Goal: Task Accomplishment & Management: Use online tool/utility

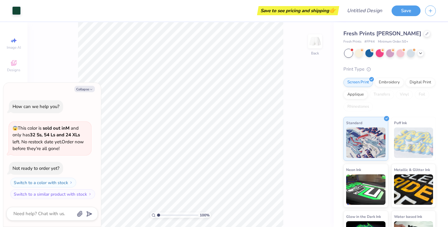
click at [401, 141] on img at bounding box center [413, 143] width 39 height 30
click at [367, 140] on img at bounding box center [365, 142] width 39 height 30
click at [392, 81] on div "Embroidery" at bounding box center [388, 81] width 29 height 9
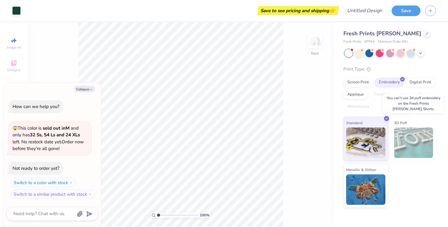
click at [419, 138] on img at bounding box center [413, 143] width 39 height 30
click at [422, 83] on div "Digital Print" at bounding box center [420, 81] width 30 height 9
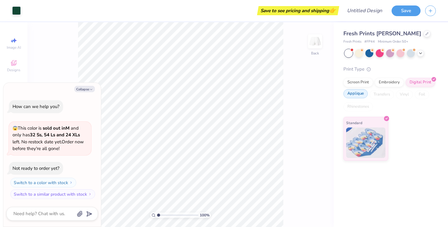
click at [358, 92] on div "Applique" at bounding box center [355, 93] width 24 height 9
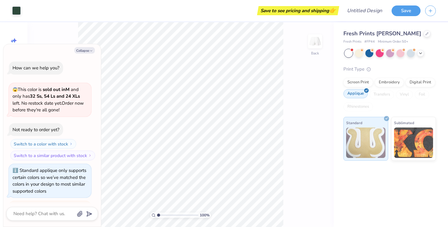
scroll to position [139, 0]
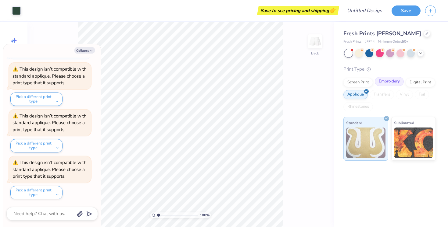
click at [387, 83] on div "Embroidery" at bounding box center [388, 81] width 29 height 9
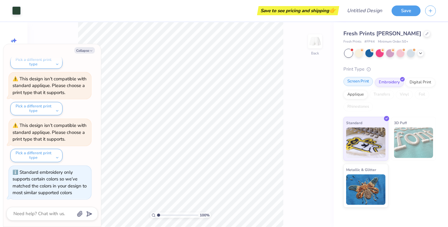
click at [363, 79] on div "Screen Print" at bounding box center [358, 81] width 30 height 9
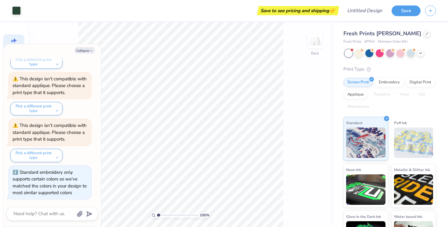
click at [14, 36] on div "Image AI" at bounding box center [13, 43] width 21 height 18
type textarea "x"
select select "4"
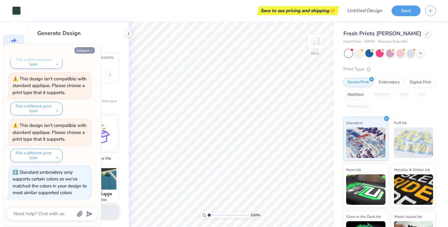
click at [87, 50] on button "Collapse" at bounding box center [84, 50] width 20 height 6
type textarea "x"
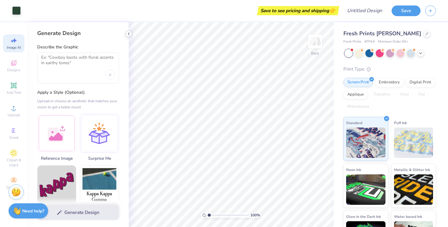
click at [127, 32] on icon at bounding box center [128, 33] width 5 height 5
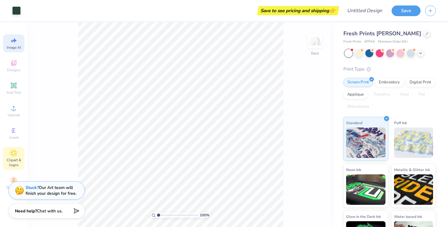
click at [16, 156] on icon at bounding box center [13, 153] width 7 height 7
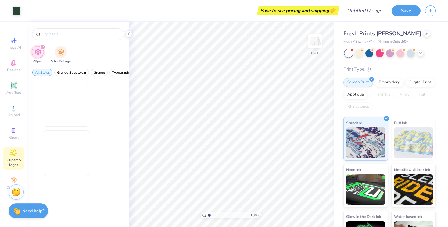
scroll to position [0, 0]
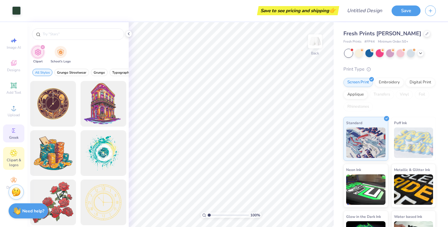
click at [15, 134] on icon at bounding box center [13, 130] width 7 height 7
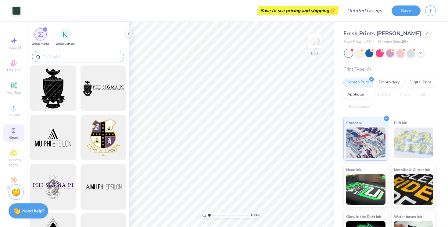
click at [67, 55] on input "text" at bounding box center [81, 57] width 78 height 6
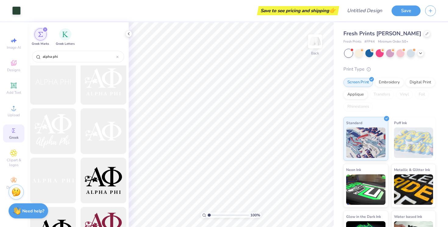
scroll to position [659, 0]
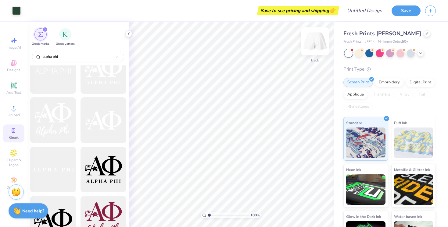
type input "alpha phi"
click at [317, 43] on img at bounding box center [315, 41] width 24 height 24
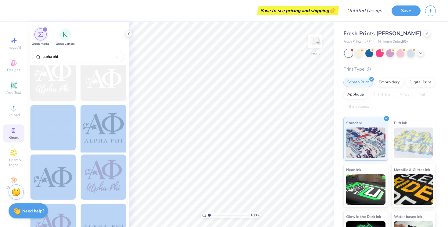
click at [235, 119] on div "Save to see pricing and shipping 👉 Design Title Save Image AI Designs Add Text …" at bounding box center [224, 113] width 448 height 227
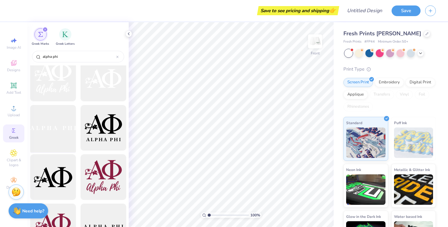
click at [68, 128] on div at bounding box center [53, 128] width 50 height 50
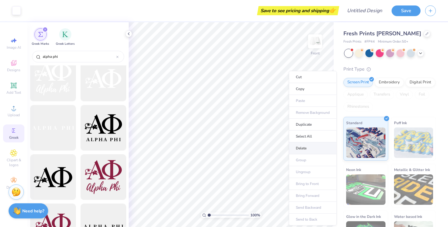
click at [302, 152] on li "Delete" at bounding box center [313, 149] width 48 height 12
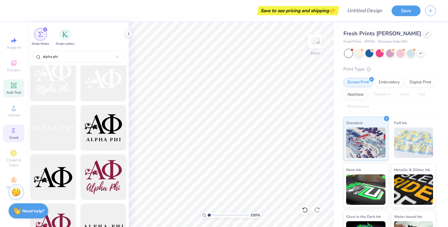
click at [13, 85] on icon at bounding box center [13, 85] width 5 height 5
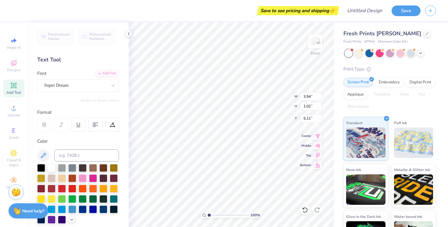
click at [58, 59] on div "Text Tool" at bounding box center [78, 60] width 82 height 8
type textarea "GO GREEN"
click at [96, 197] on div at bounding box center [93, 199] width 8 height 8
click at [81, 85] on div "Super Dream" at bounding box center [76, 85] width 64 height 9
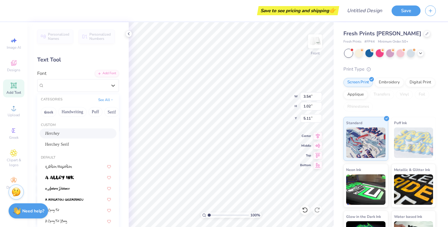
click at [65, 136] on div "Herchey" at bounding box center [78, 133] width 66 height 6
click at [62, 88] on div "Herchey" at bounding box center [76, 85] width 64 height 9
click at [65, 144] on span "Herchey Serif" at bounding box center [57, 144] width 24 height 6
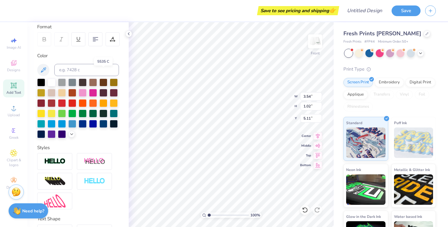
scroll to position [127, 0]
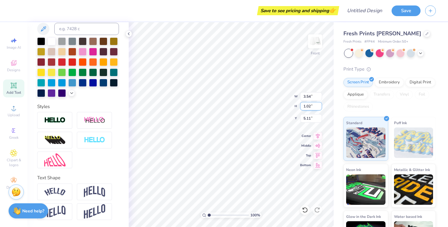
type input "1.03"
click at [318, 105] on input "1.03" at bounding box center [311, 106] width 22 height 9
type input "6.50"
click at [318, 105] on input "1.04" at bounding box center [311, 106] width 22 height 9
click at [318, 105] on input "1.05" at bounding box center [311, 106] width 22 height 9
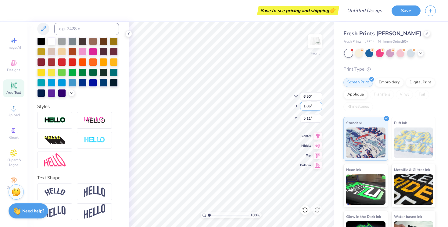
click at [318, 105] on input "1.06" at bounding box center [311, 106] width 22 height 9
click at [318, 105] on input "1.07" at bounding box center [311, 106] width 22 height 9
click at [318, 105] on input "1.08" at bounding box center [311, 106] width 22 height 9
click at [318, 105] on input "1.09" at bounding box center [311, 106] width 22 height 9
type input "1.32"
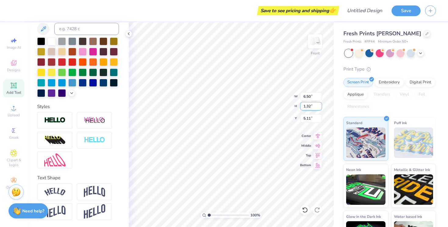
click at [318, 105] on input "1.32" at bounding box center [311, 106] width 22 height 9
type input "8.33"
type input "1.31"
click at [317, 133] on icon at bounding box center [317, 135] width 9 height 7
click at [318, 145] on icon at bounding box center [317, 144] width 9 height 7
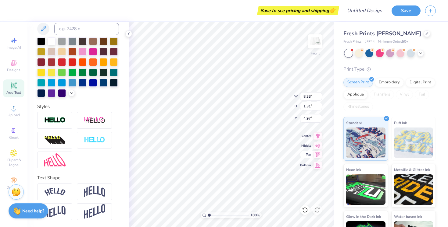
click at [318, 155] on icon at bounding box center [317, 154] width 9 height 7
click at [319, 167] on icon at bounding box center [317, 164] width 9 height 7
click at [316, 154] on icon at bounding box center [317, 154] width 5 height 5
type input "0.50"
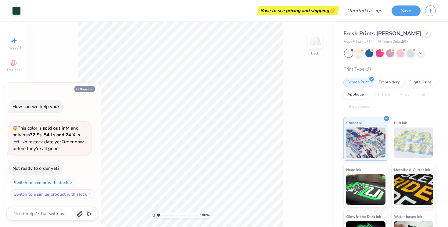
click at [85, 88] on button "Collapse" at bounding box center [84, 89] width 20 height 6
type textarea "x"
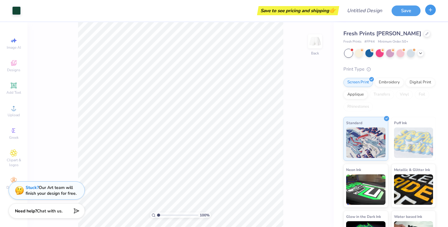
click at [432, 11] on icon "button" at bounding box center [430, 9] width 5 height 5
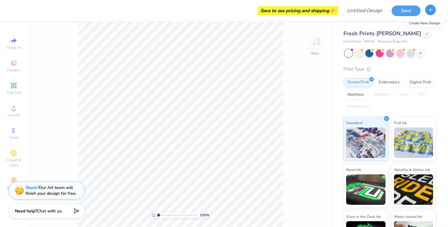
click at [432, 11] on icon "button" at bounding box center [430, 9] width 5 height 5
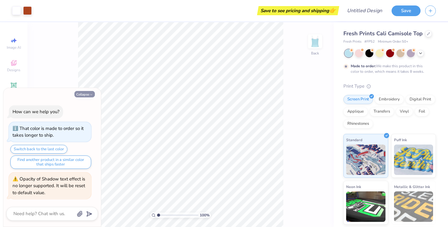
click at [88, 94] on button "Collapse" at bounding box center [84, 94] width 20 height 6
type textarea "x"
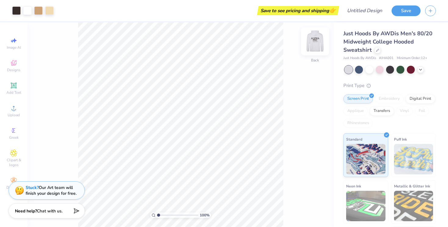
click at [313, 41] on img at bounding box center [315, 41] width 24 height 24
